Goal: Transaction & Acquisition: Purchase product/service

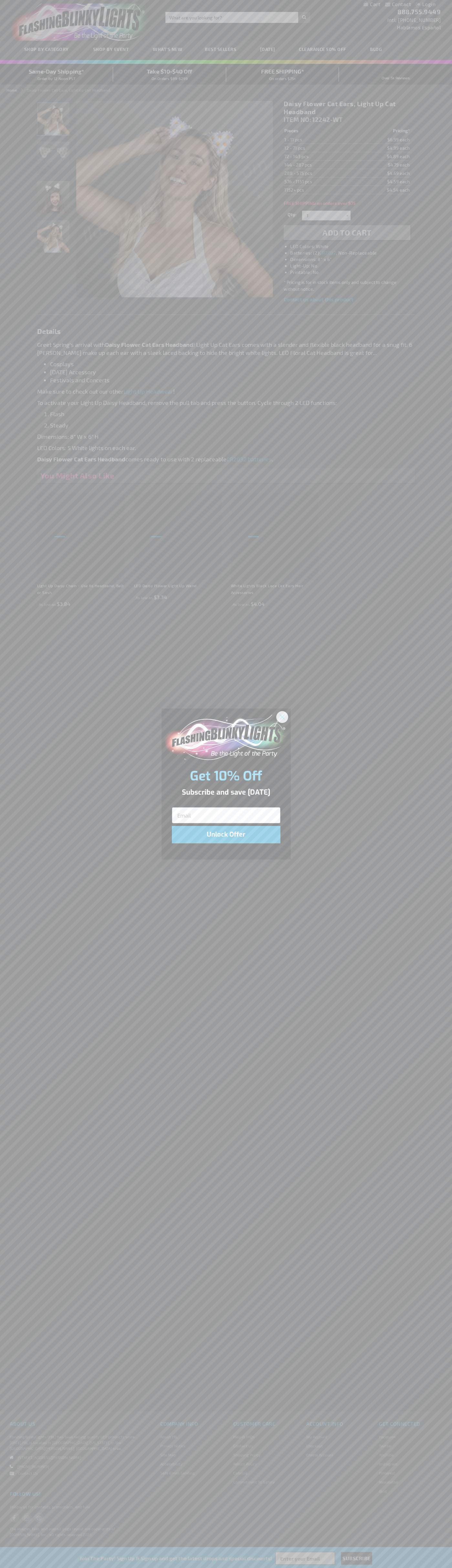
click at [282, 716] on icon "Close dialog" at bounding box center [281, 716] width 4 height 4
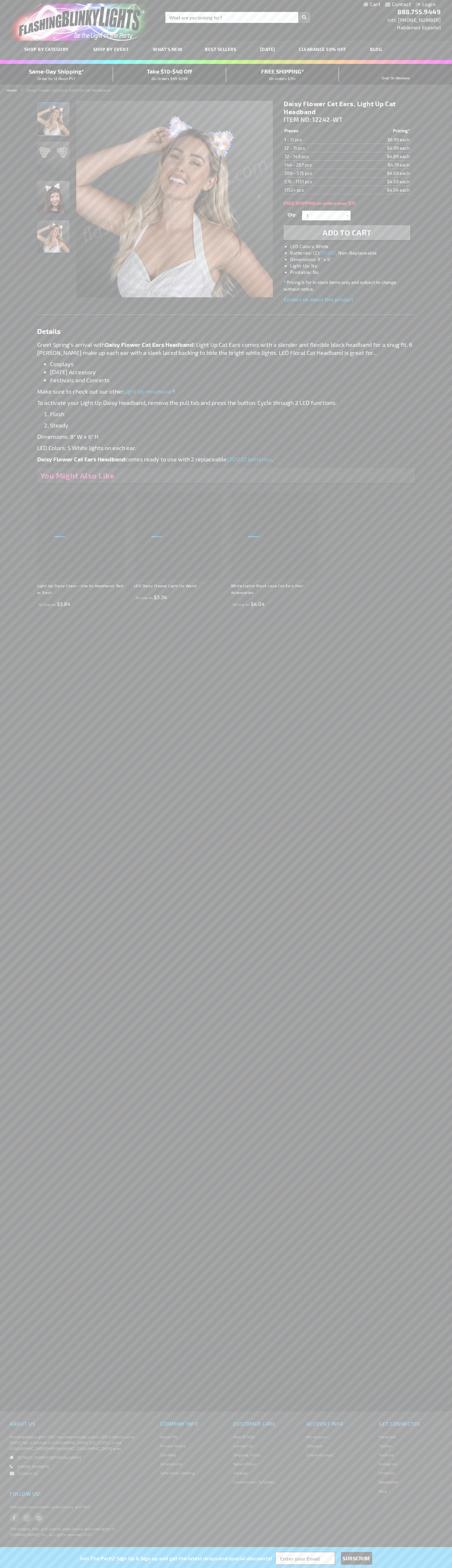
click at [353, 247] on li "LED Colors: White" at bounding box center [353, 247] width 126 height 7
click at [347, 233] on span "Add to Cart" at bounding box center [347, 232] width 49 height 9
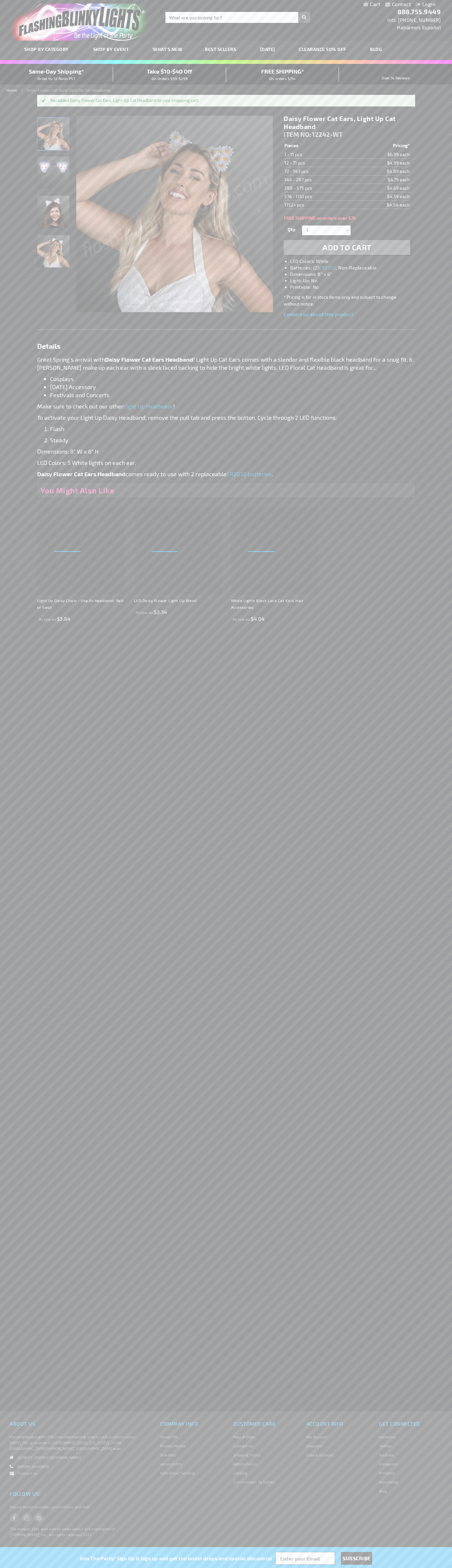
click at [372, 4] on link "My Cart" at bounding box center [372, 4] width 17 height 6
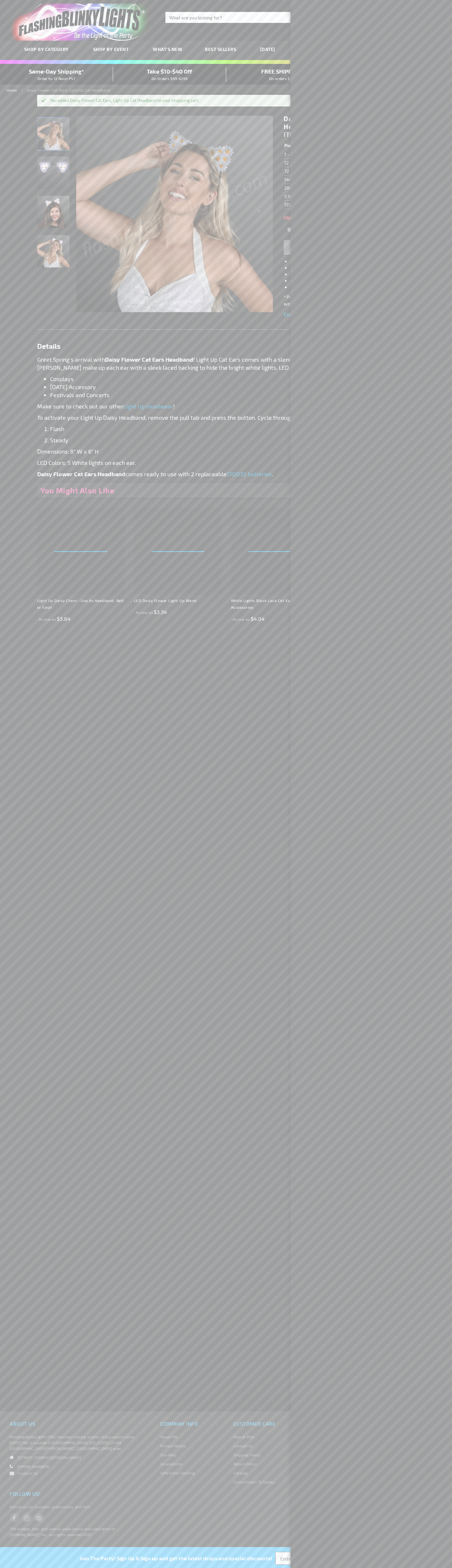
click at [57, 74] on span "Same-Day Shipping*" at bounding box center [56, 71] width 55 height 7
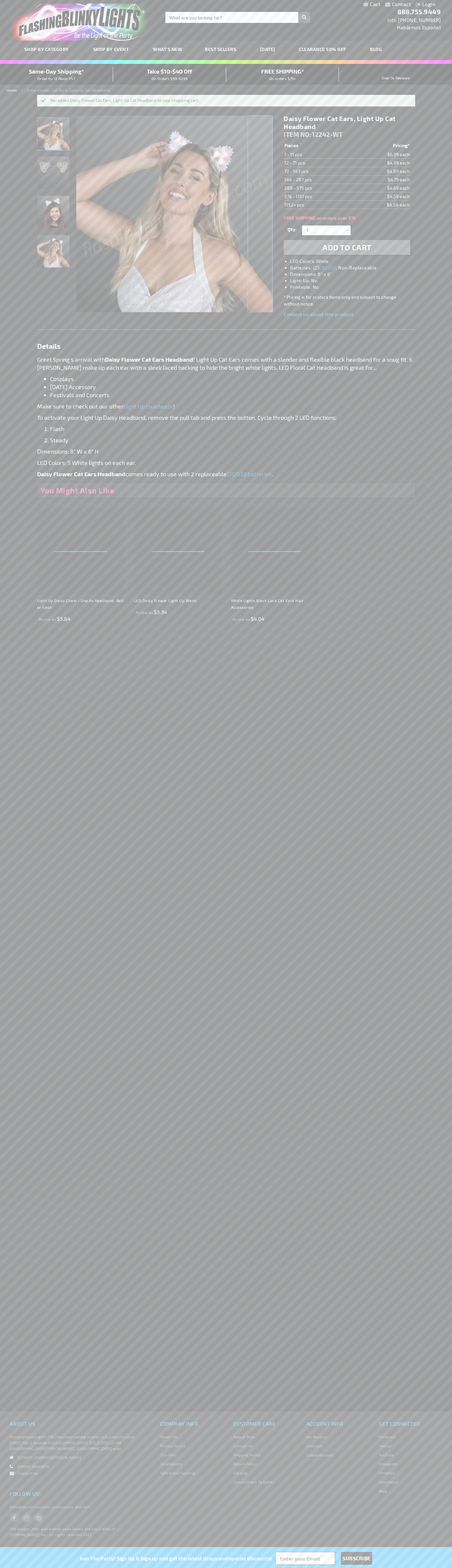
click at [260, 214] on div "Next" at bounding box center [260, 214] width 26 height 198
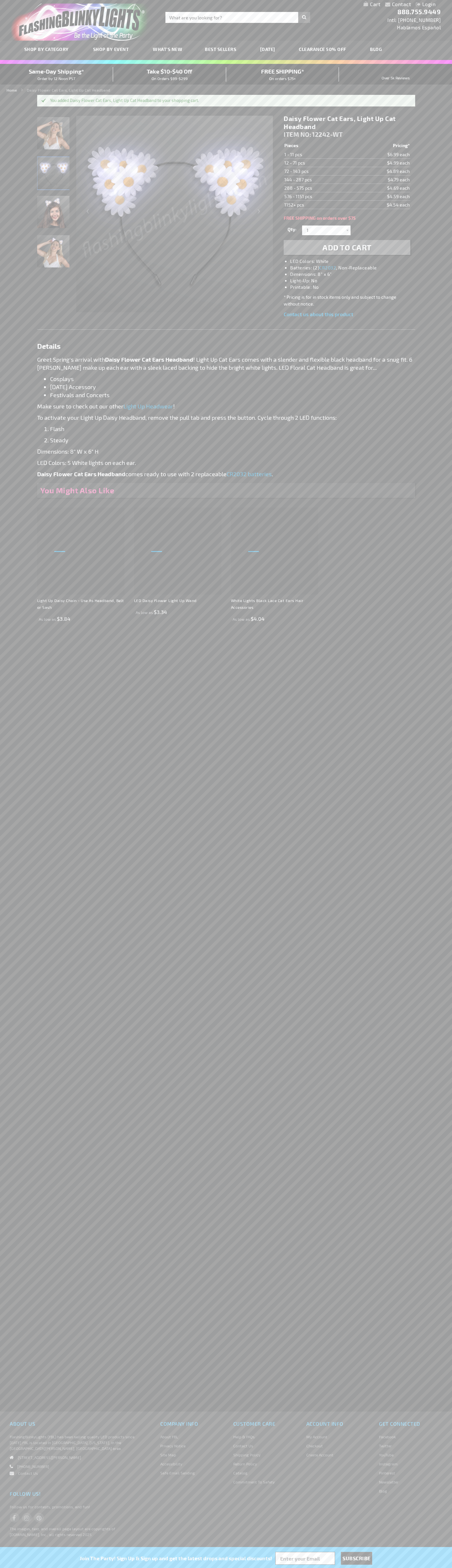
click at [57, 74] on span "Same-Day Shipping*" at bounding box center [56, 71] width 55 height 7
click at [260, 214] on div "Next" at bounding box center [260, 214] width 26 height 198
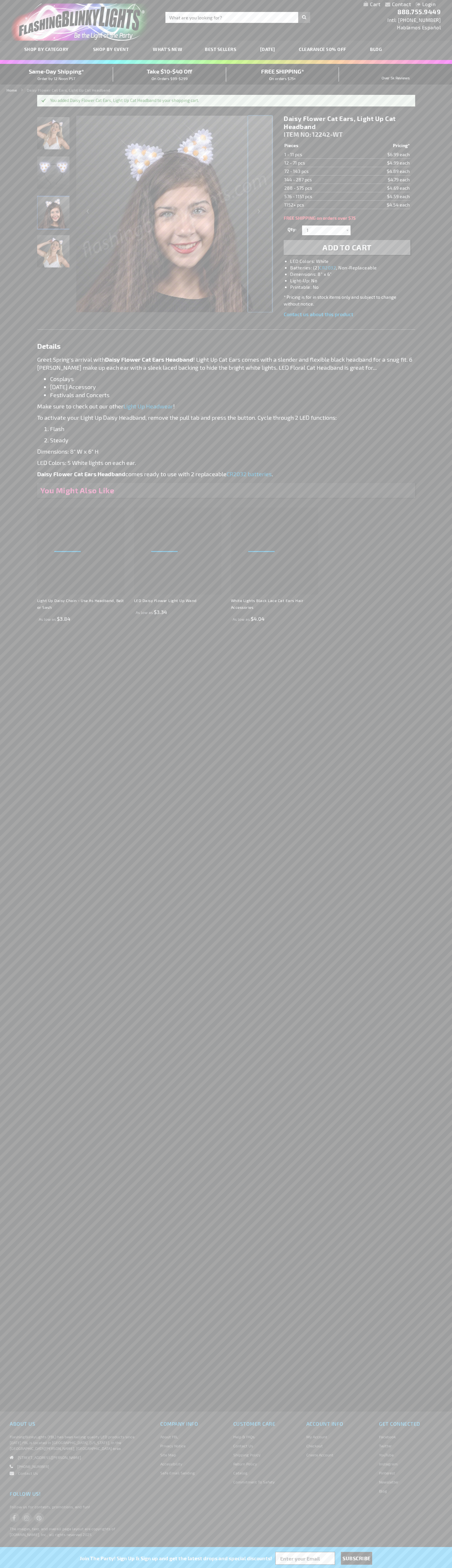
click at [260, 214] on div "Next" at bounding box center [260, 214] width 26 height 198
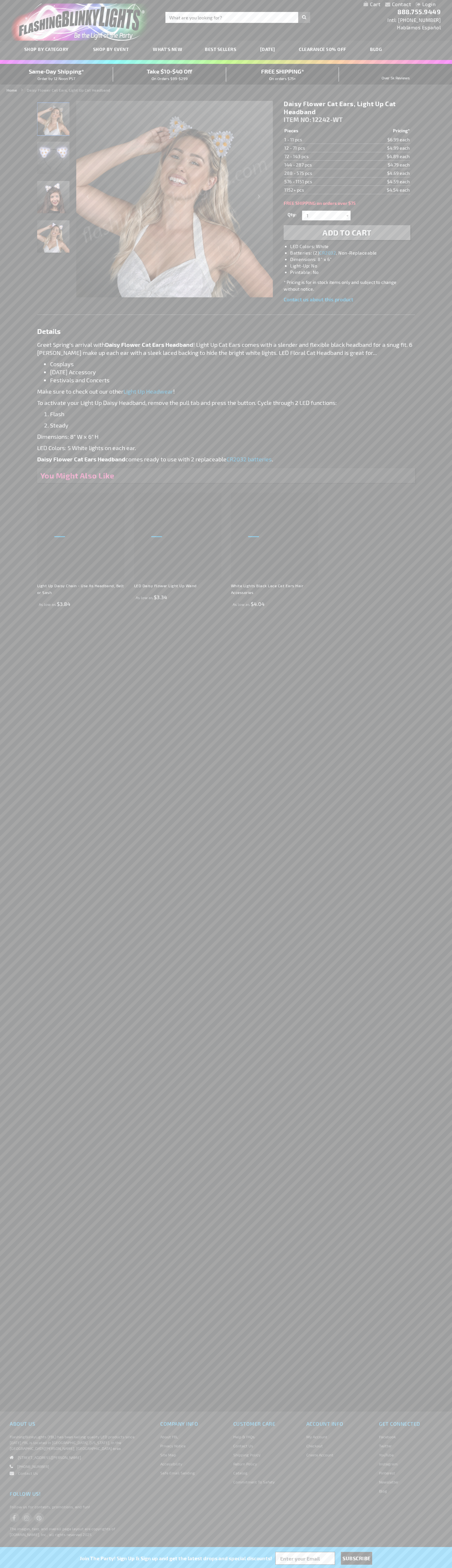
click at [353, 247] on li "LED Colors: White" at bounding box center [353, 247] width 126 height 7
click at [54, 200] on img "Girl displaying Light Up Daisy Flower Cat Ears LED Headband" at bounding box center [53, 197] width 32 height 32
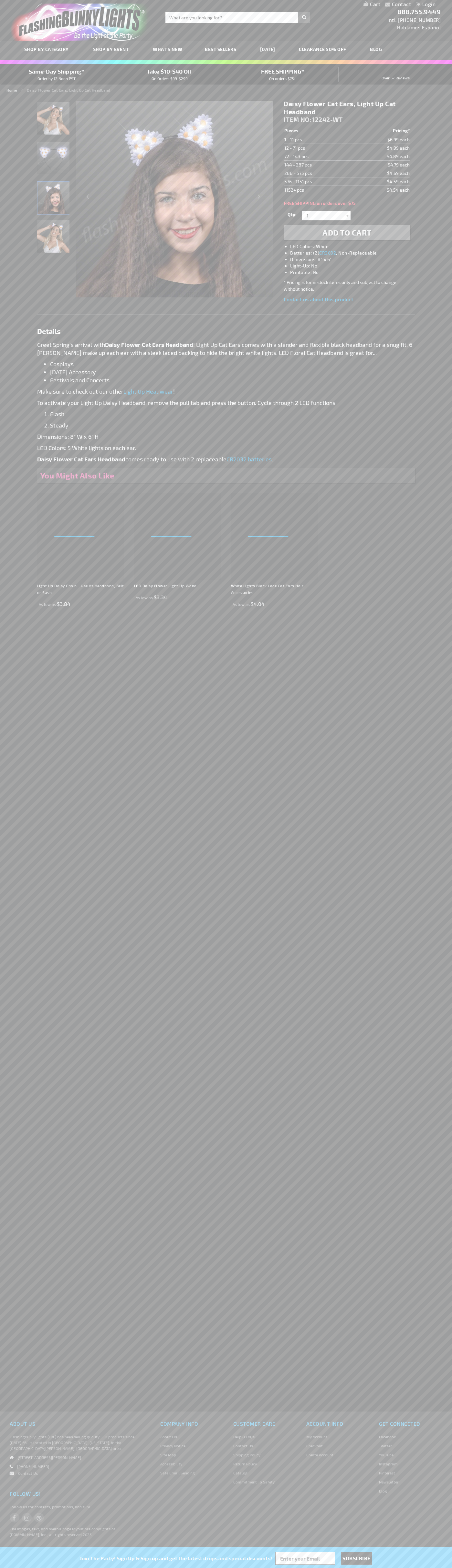
click at [347, 108] on h1 "Daisy Flower Cat Ears, Light Up Cat Headband" at bounding box center [346, 108] width 126 height 16
click at [318, 140] on td "1 - 11 pcs" at bounding box center [317, 140] width 69 height 9
click at [318, 148] on td "12 - 71 pcs" at bounding box center [317, 148] width 69 height 9
click at [318, 156] on td "72 - 143 pcs" at bounding box center [317, 156] width 69 height 9
